Goal: Find specific page/section: Find specific page/section

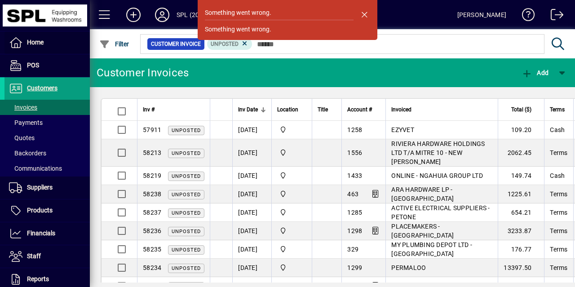
click at [47, 44] on span at bounding box center [46, 43] width 85 height 22
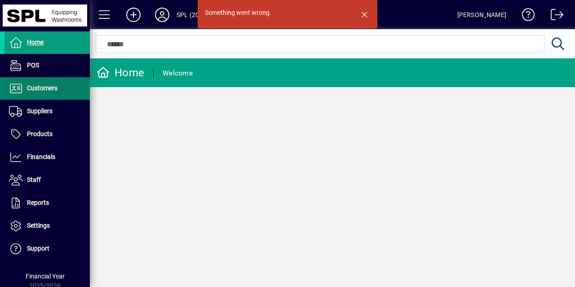
click at [43, 83] on span "Customers" at bounding box center [30, 88] width 53 height 11
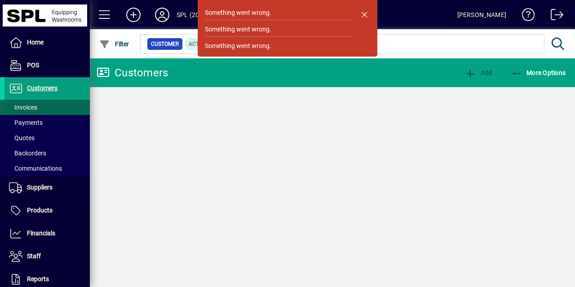
click at [37, 105] on span "Invoices" at bounding box center [23, 107] width 28 height 7
